Goal: Ask a question

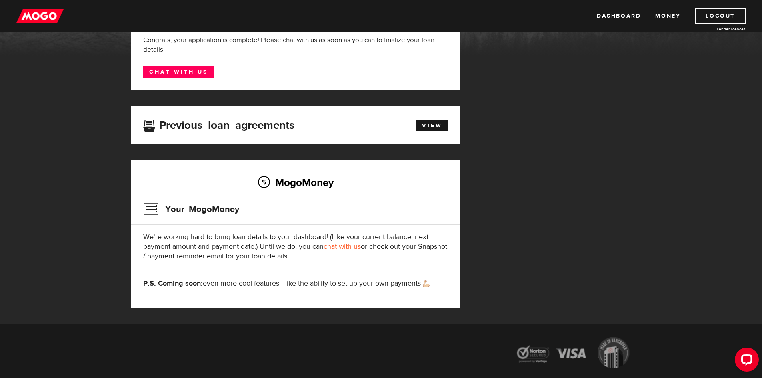
scroll to position [76, 0]
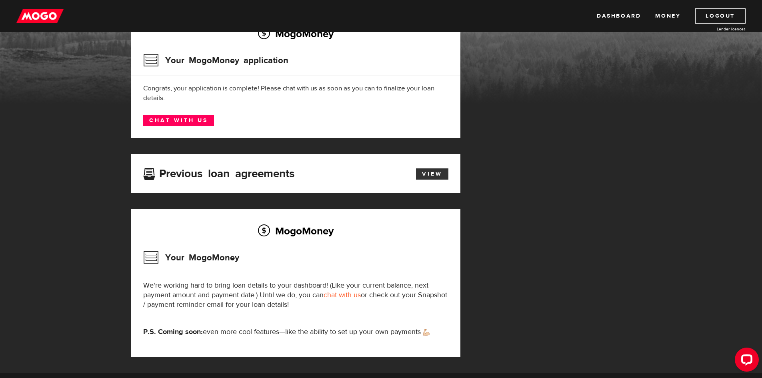
click at [418, 173] on link "View" at bounding box center [432, 173] width 32 height 11
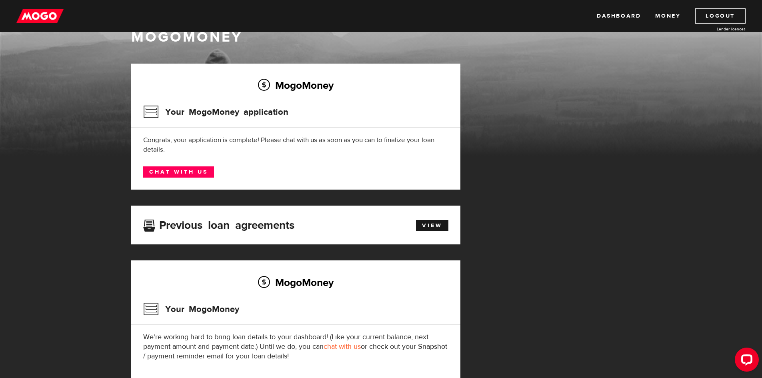
scroll to position [22, 0]
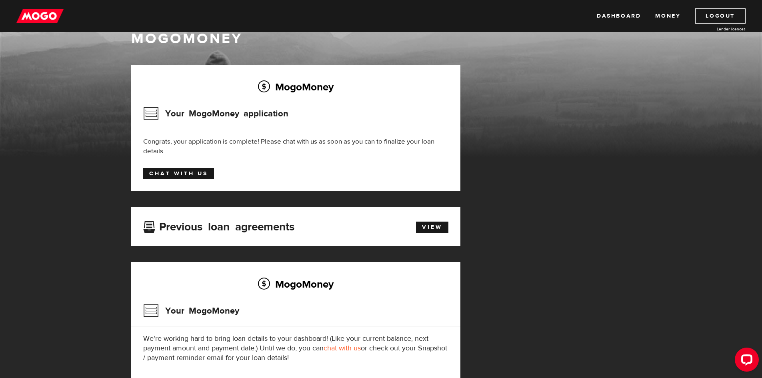
click at [158, 172] on link "Chat with us" at bounding box center [178, 173] width 71 height 11
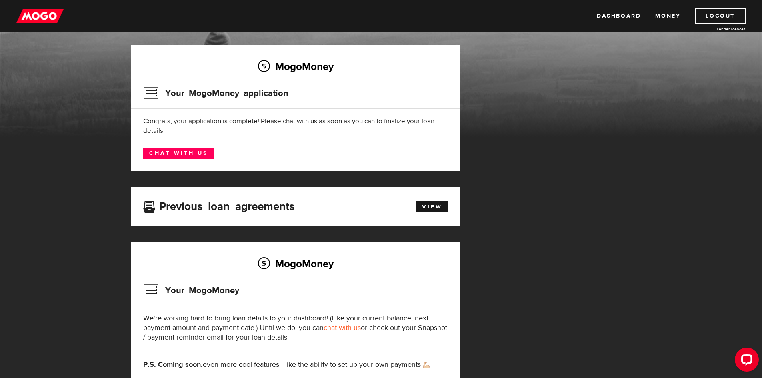
scroll to position [76, 0]
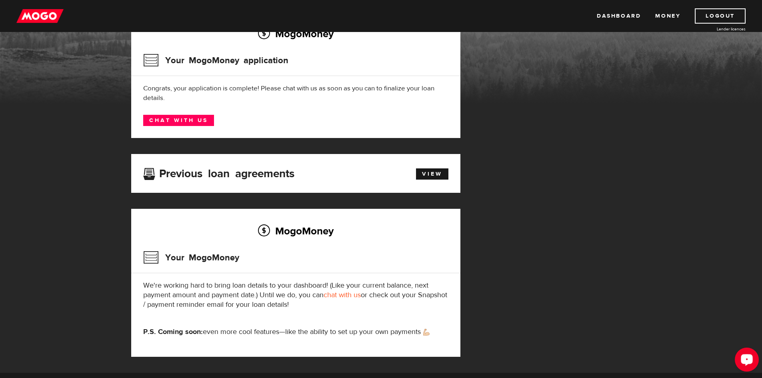
click at [742, 363] on div "Open LiveChat chat widget" at bounding box center [747, 360] width 14 height 14
click at [747, 357] on icon "Open LiveChat chat widget" at bounding box center [748, 359] width 8 height 5
